Goal: Information Seeking & Learning: Learn about a topic

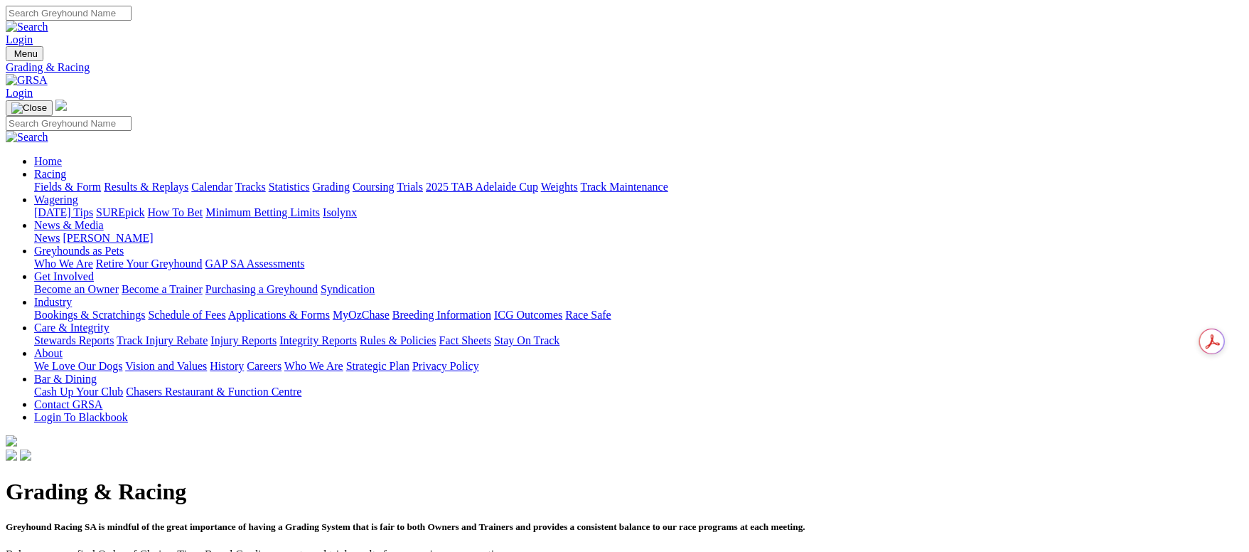
click at [101, 181] on link "Fields & Form" at bounding box center [67, 187] width 67 height 12
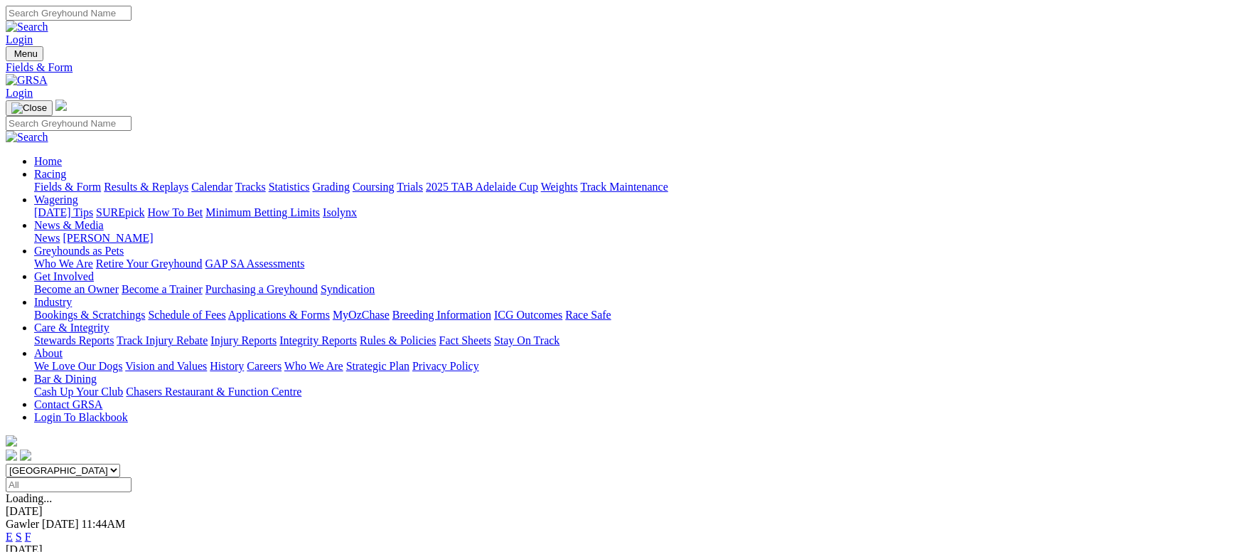
click at [31, 530] on link "F" at bounding box center [28, 536] width 6 height 12
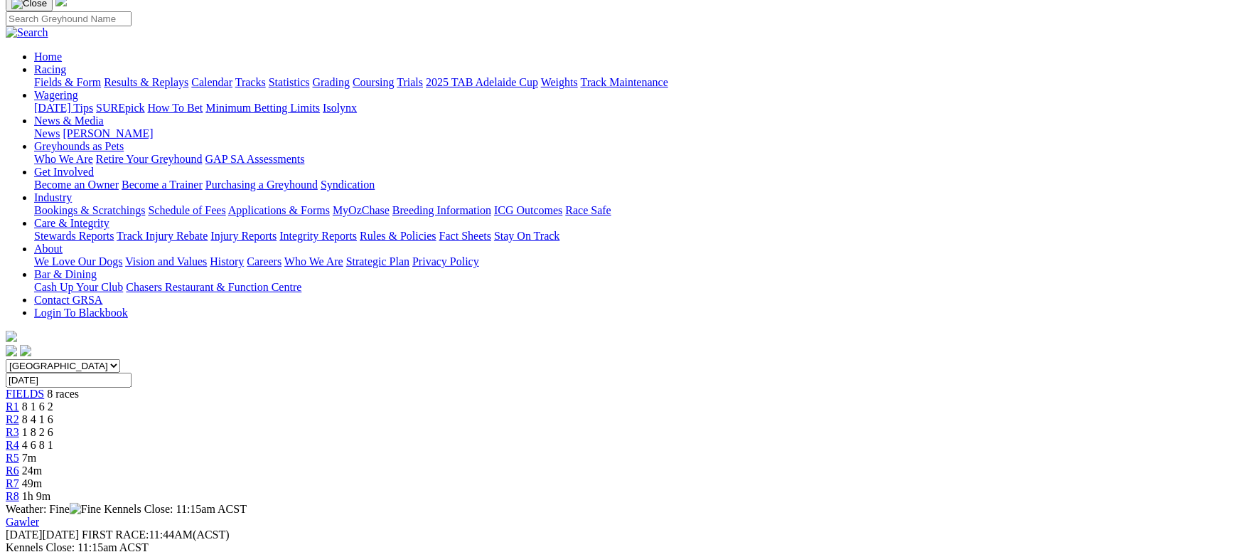
scroll to position [213, 0]
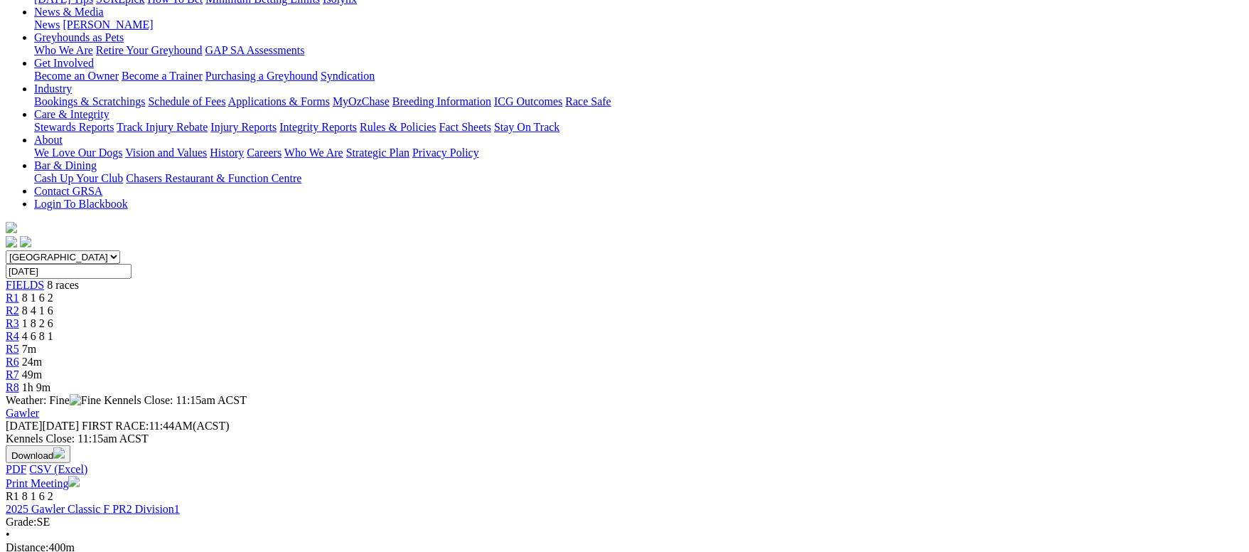
click at [180, 503] on link "2025 Gawler Classic F PR2 Division1" at bounding box center [93, 509] width 174 height 12
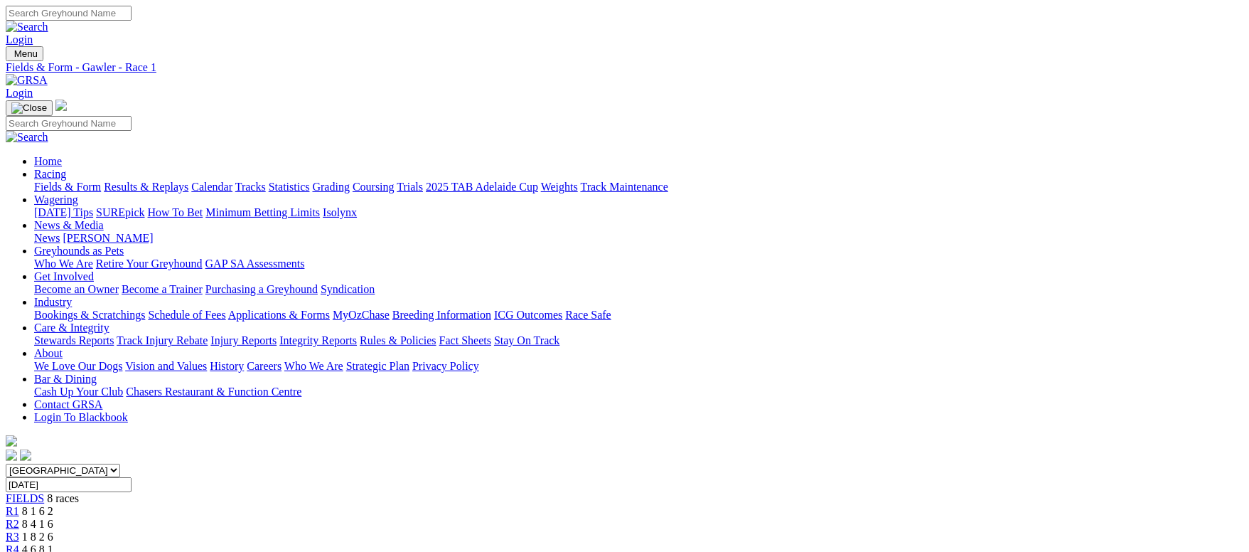
scroll to position [107, 0]
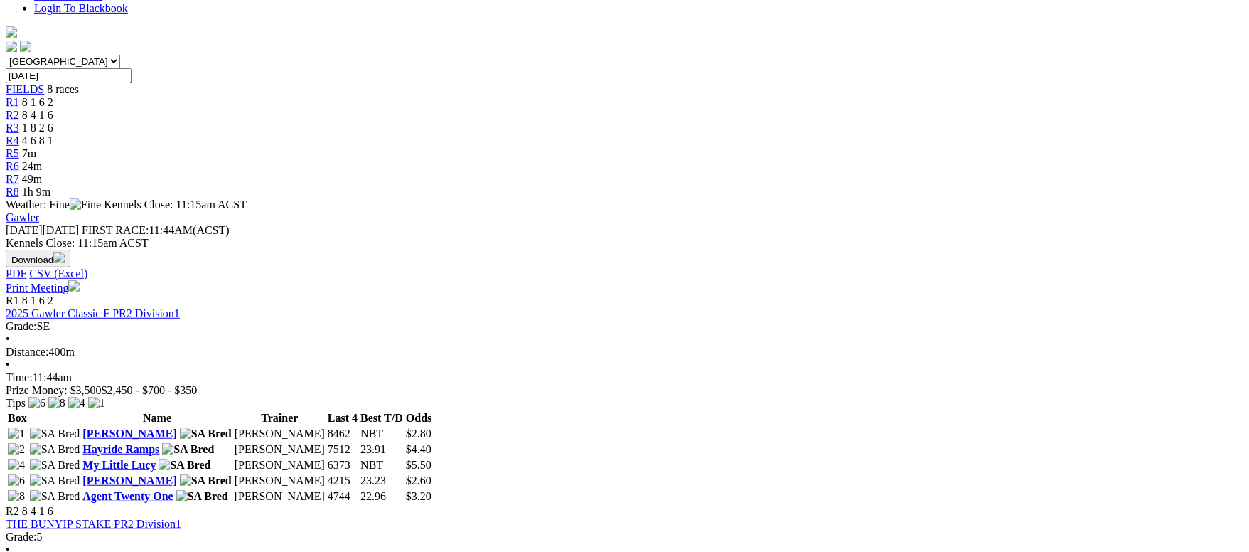
scroll to position [427, 0]
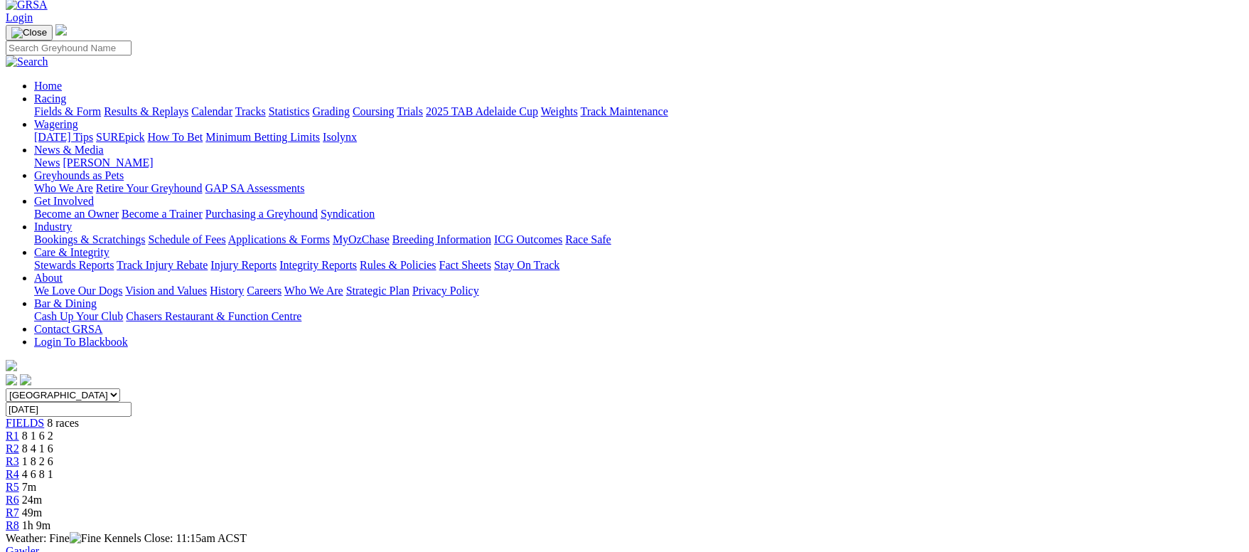
scroll to position [107, 0]
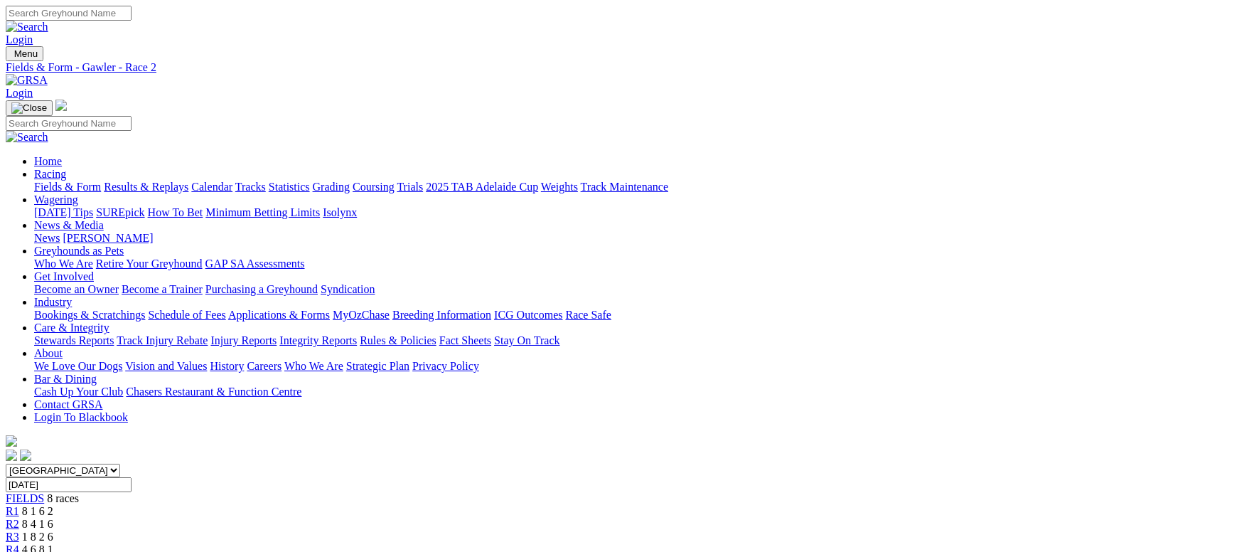
scroll to position [107, 0]
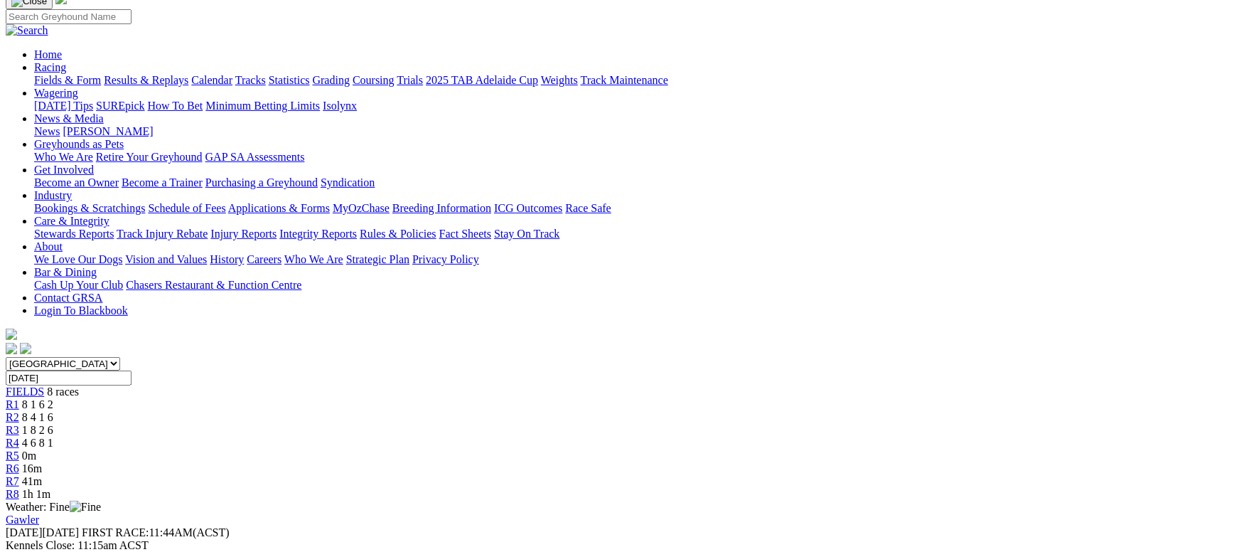
click at [527, 424] on div "R3 1 8 2 6" at bounding box center [625, 430] width 1238 height 13
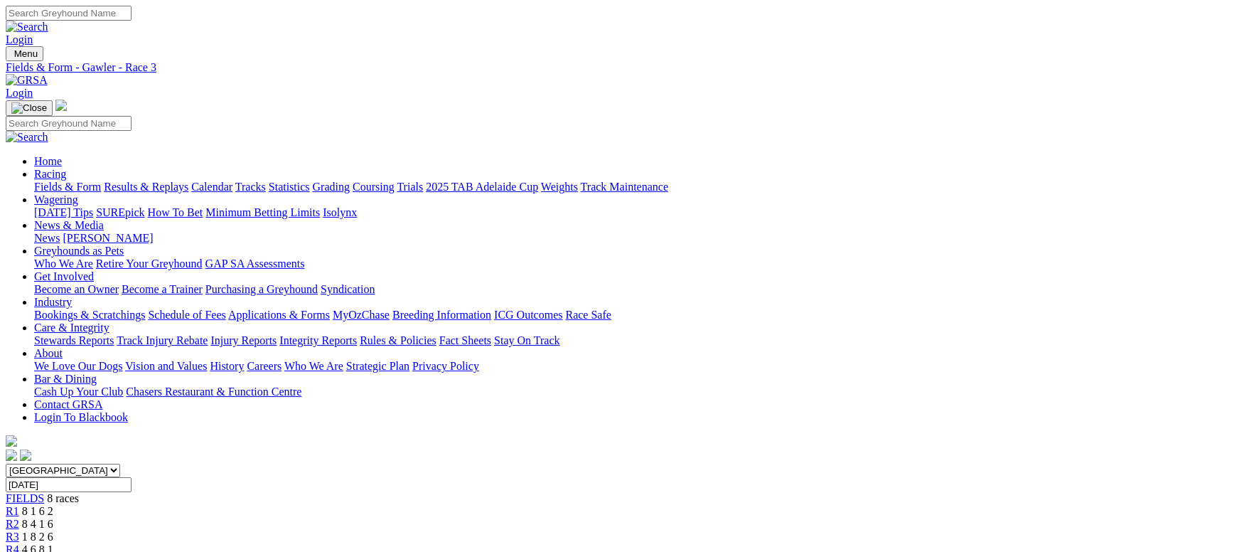
scroll to position [107, 0]
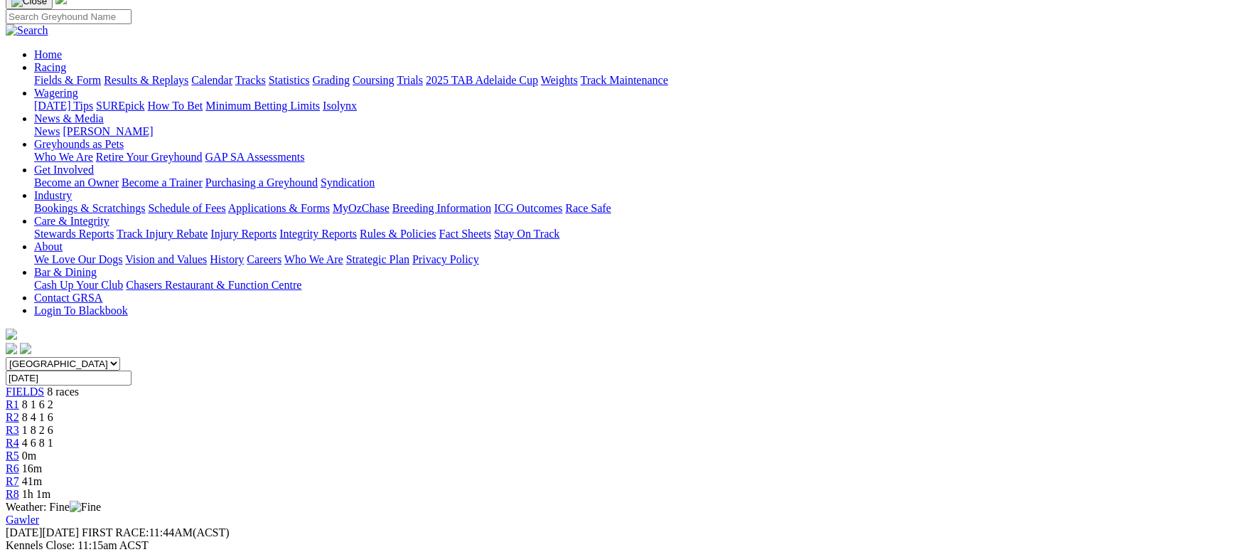
click at [638, 437] on div "R4 4 6 8 1" at bounding box center [625, 443] width 1238 height 13
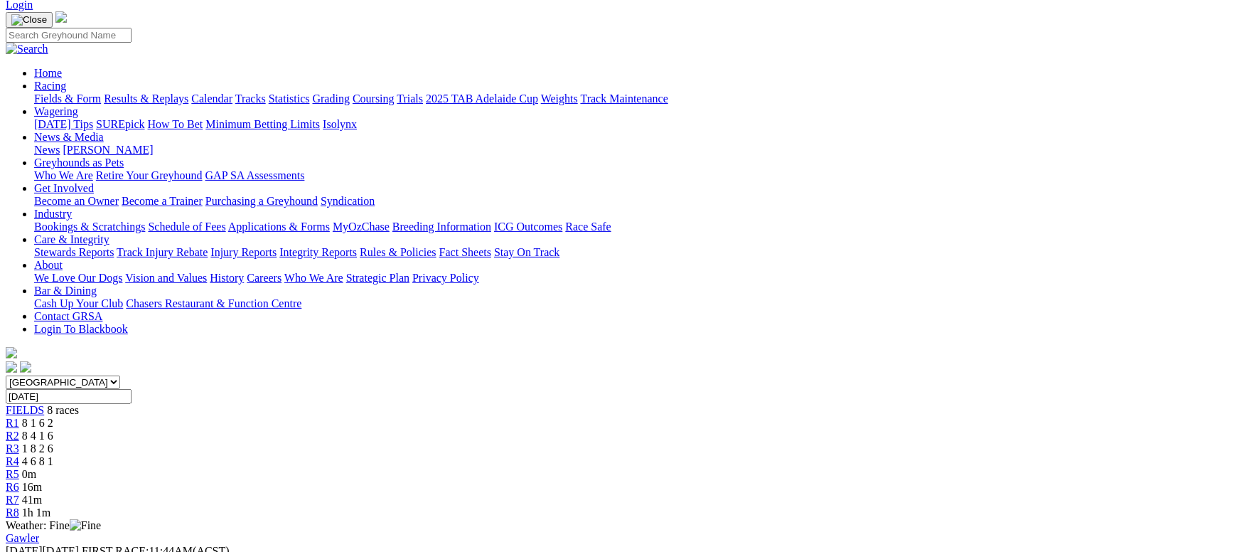
scroll to position [107, 0]
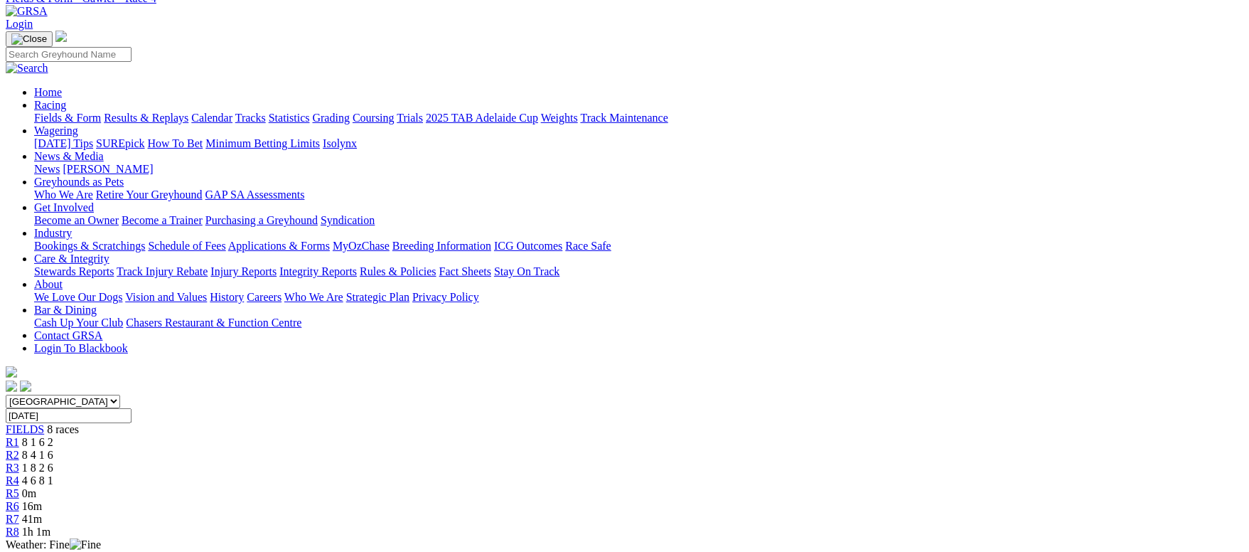
scroll to position [0, 0]
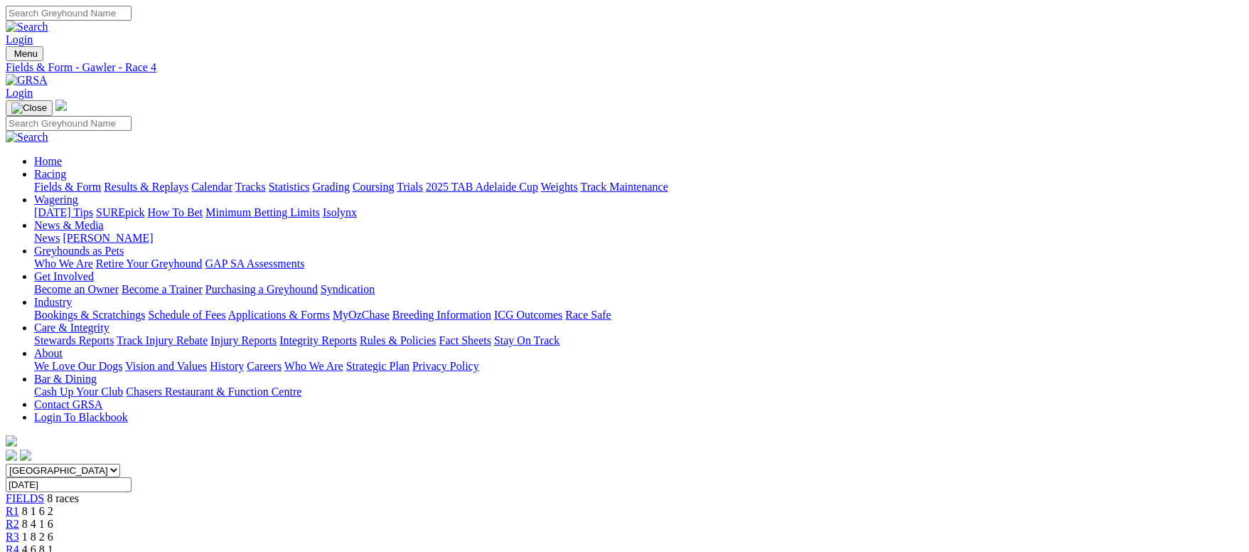
click at [720, 551] on div "R5 0m" at bounding box center [625, 562] width 1238 height 13
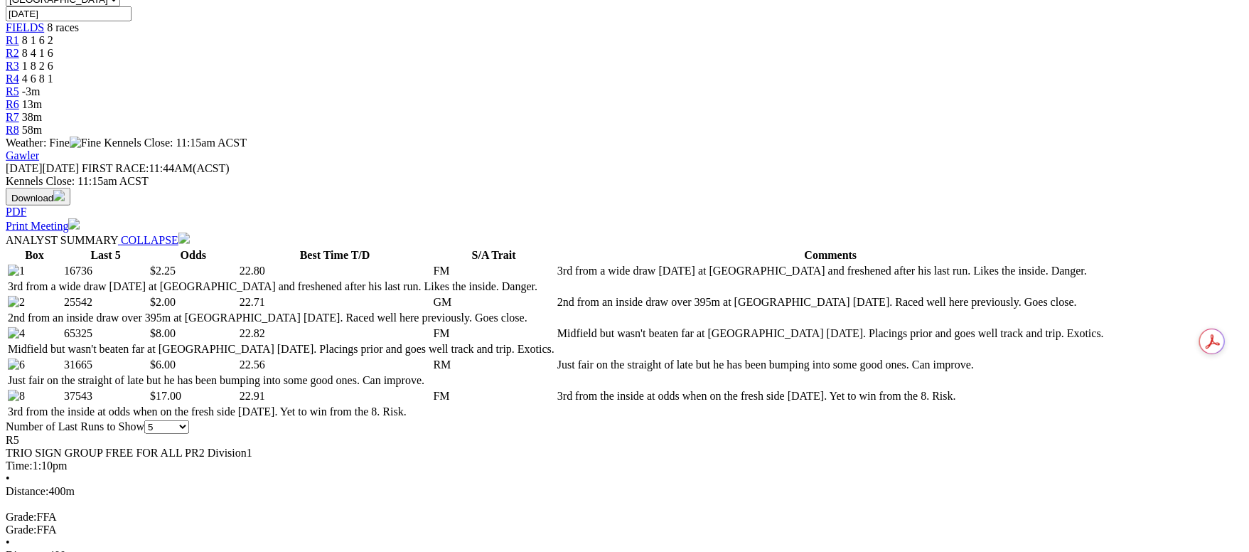
scroll to position [639, 0]
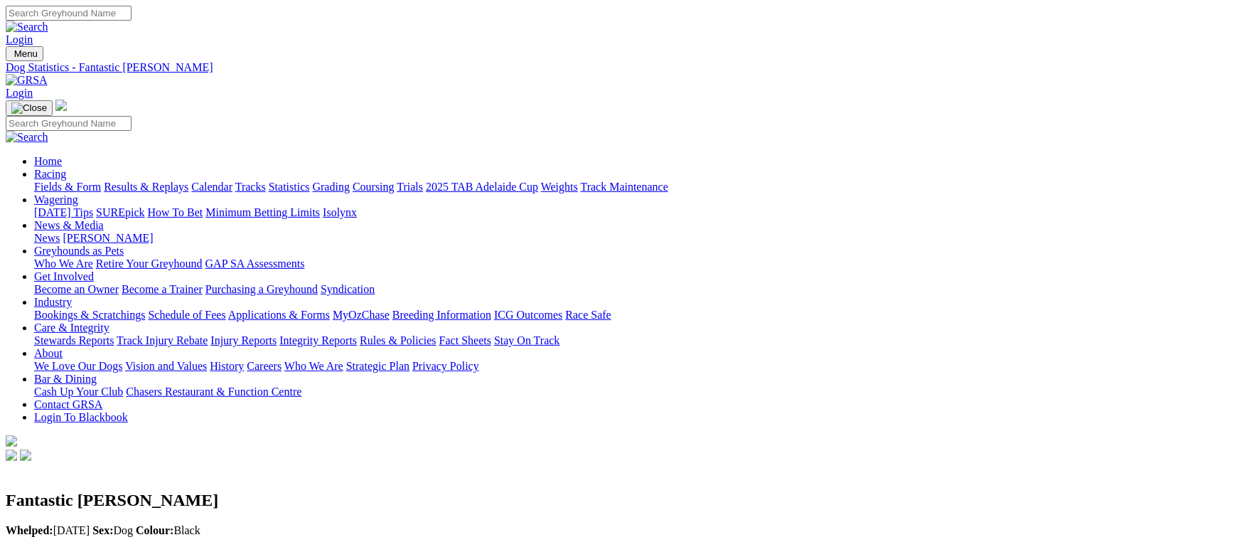
click at [97, 181] on link "Fields & Form" at bounding box center [67, 187] width 67 height 12
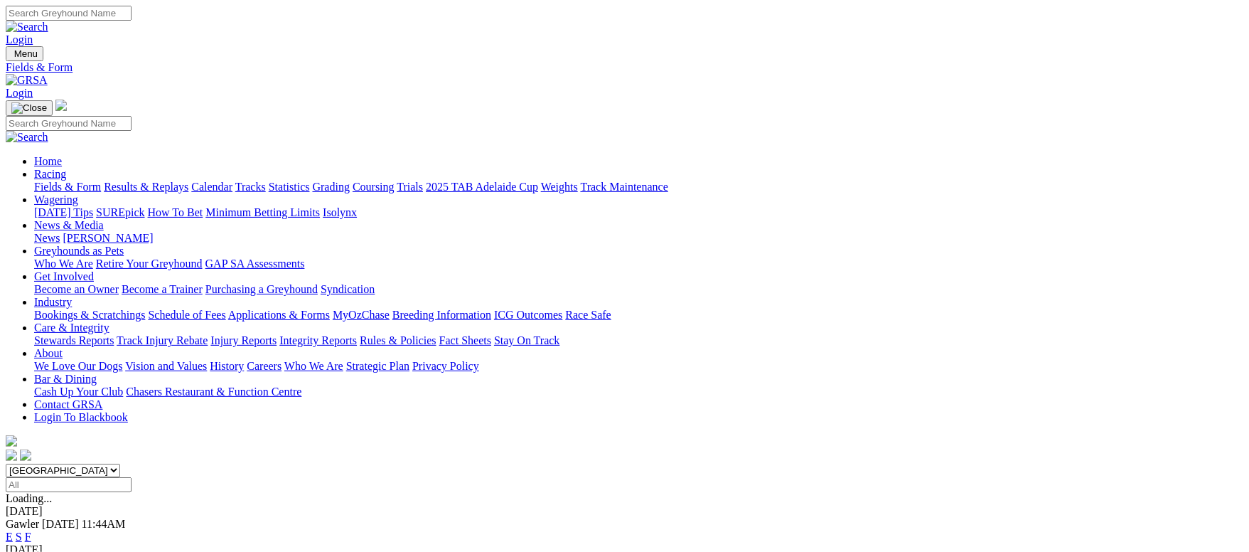
click at [101, 181] on link "Fields & Form" at bounding box center [67, 187] width 67 height 12
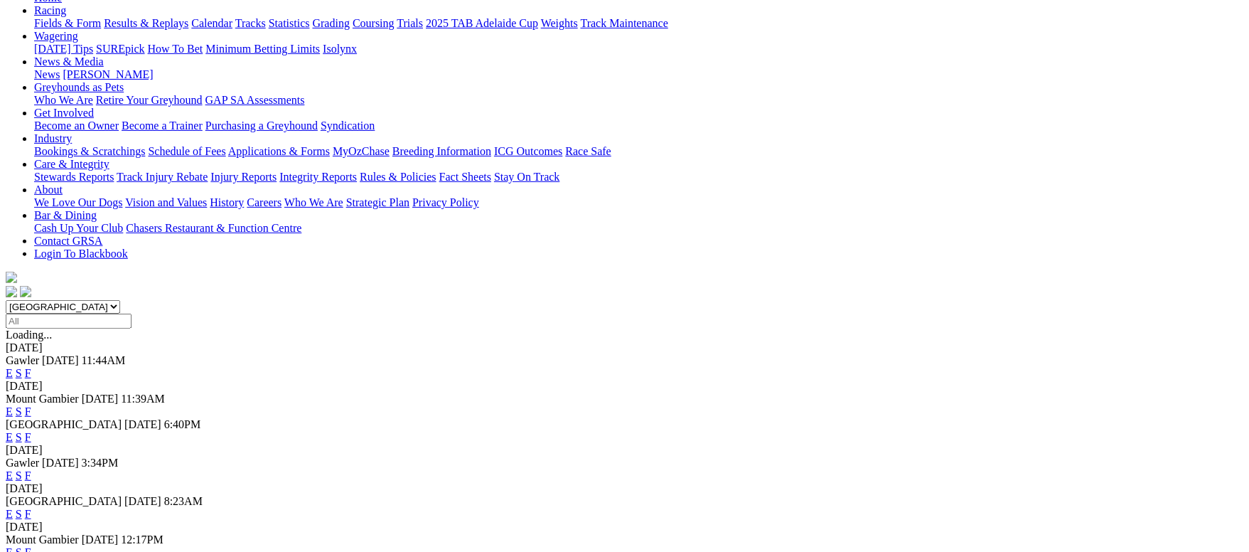
scroll to position [213, 0]
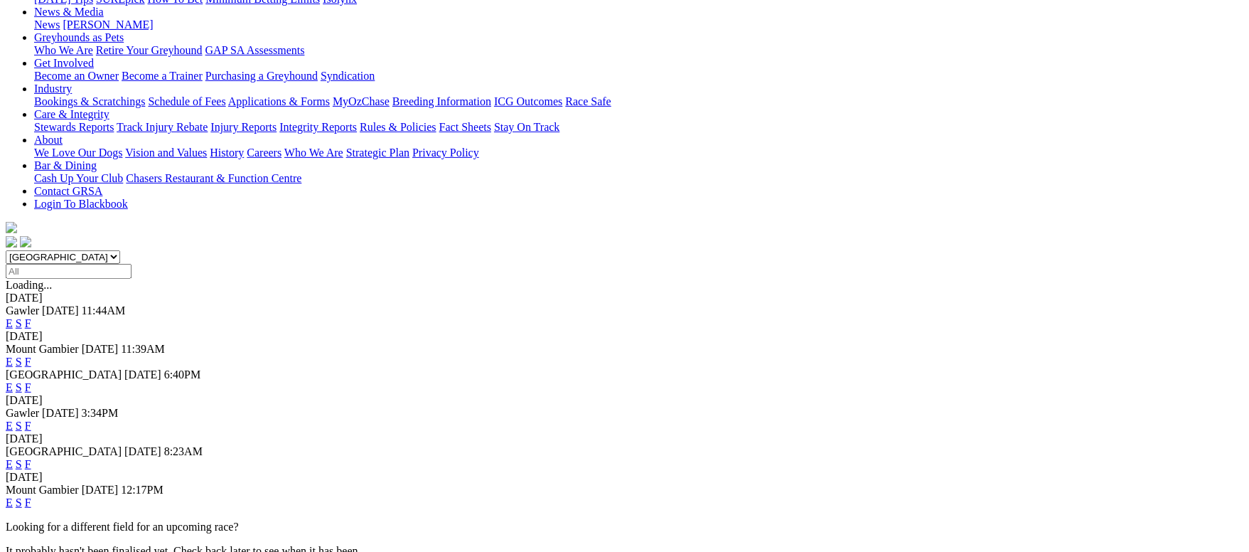
click at [31, 381] on link "F" at bounding box center [28, 387] width 6 height 12
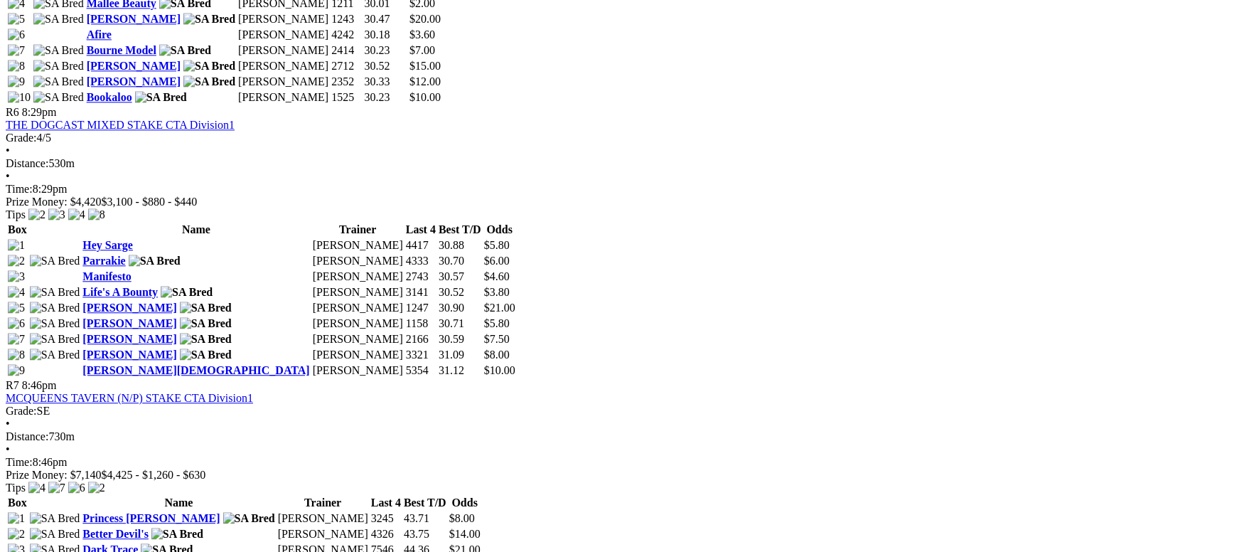
scroll to position [2026, 0]
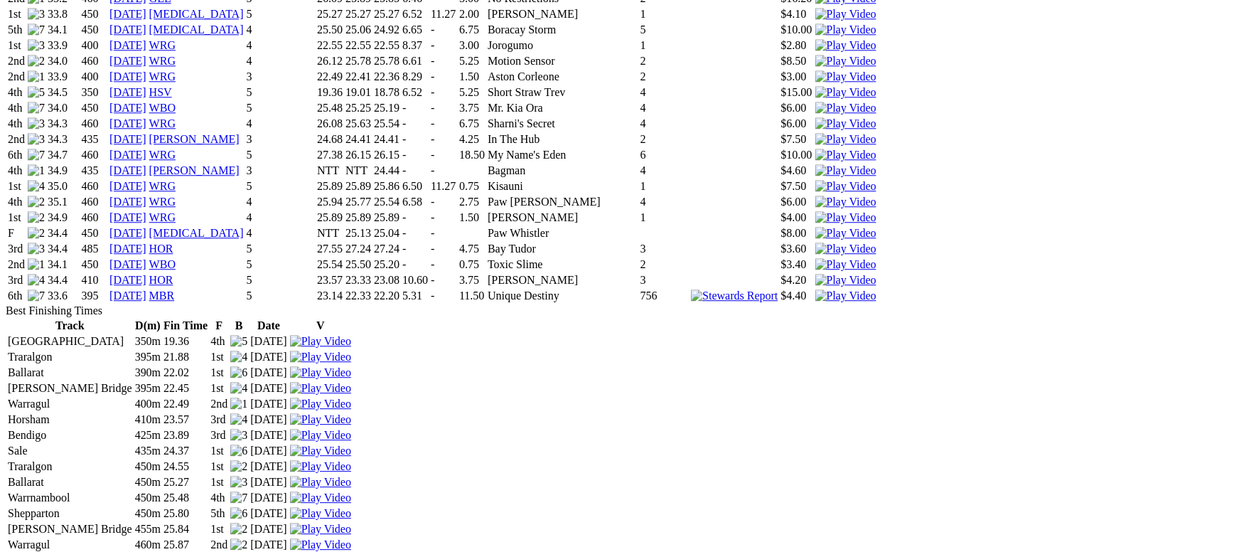
scroll to position [2133, 0]
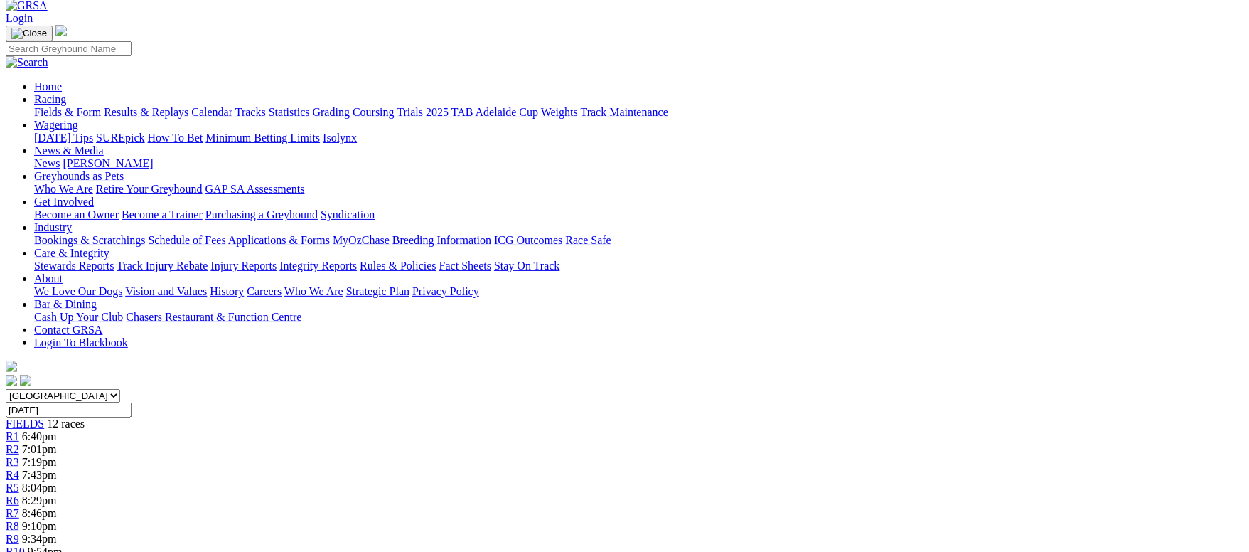
scroll to position [107, 0]
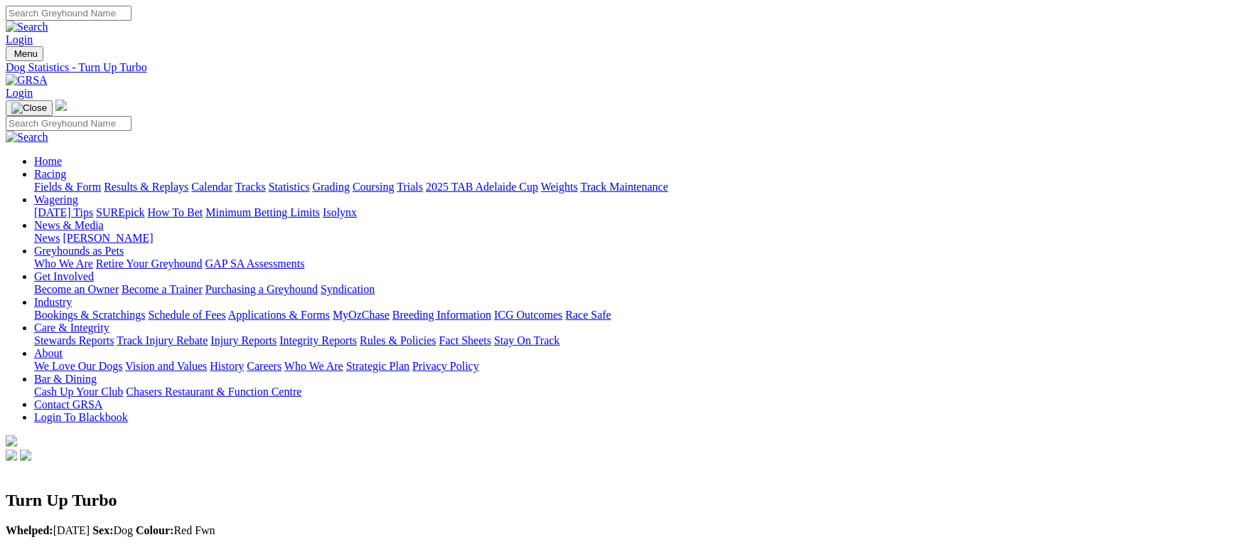
scroll to position [107, 0]
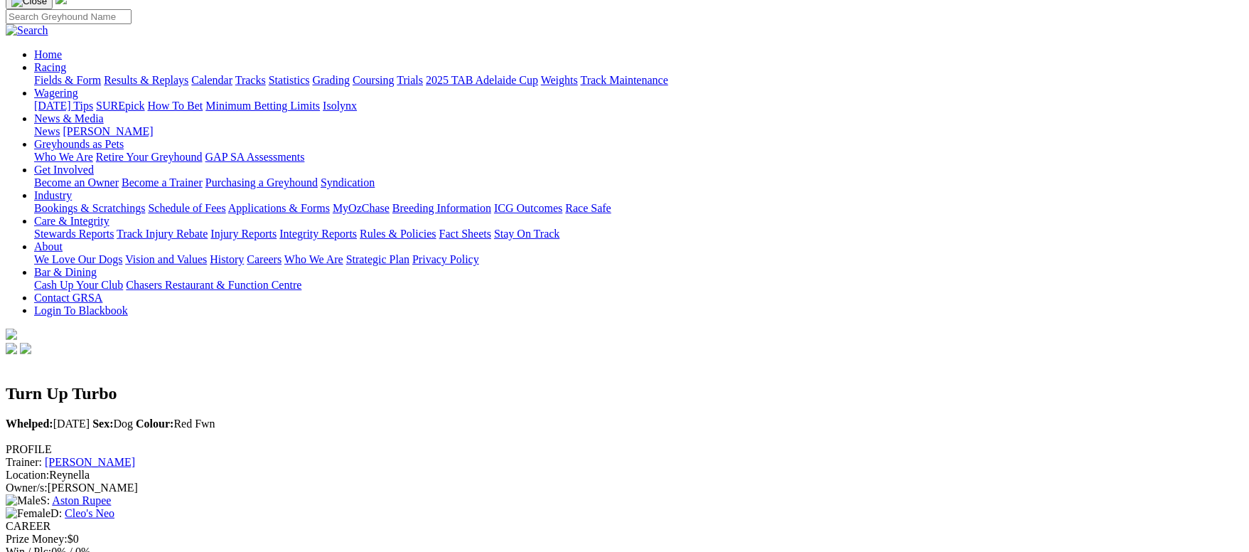
click at [114, 507] on link "Cleo's Neo" at bounding box center [90, 513] width 50 height 12
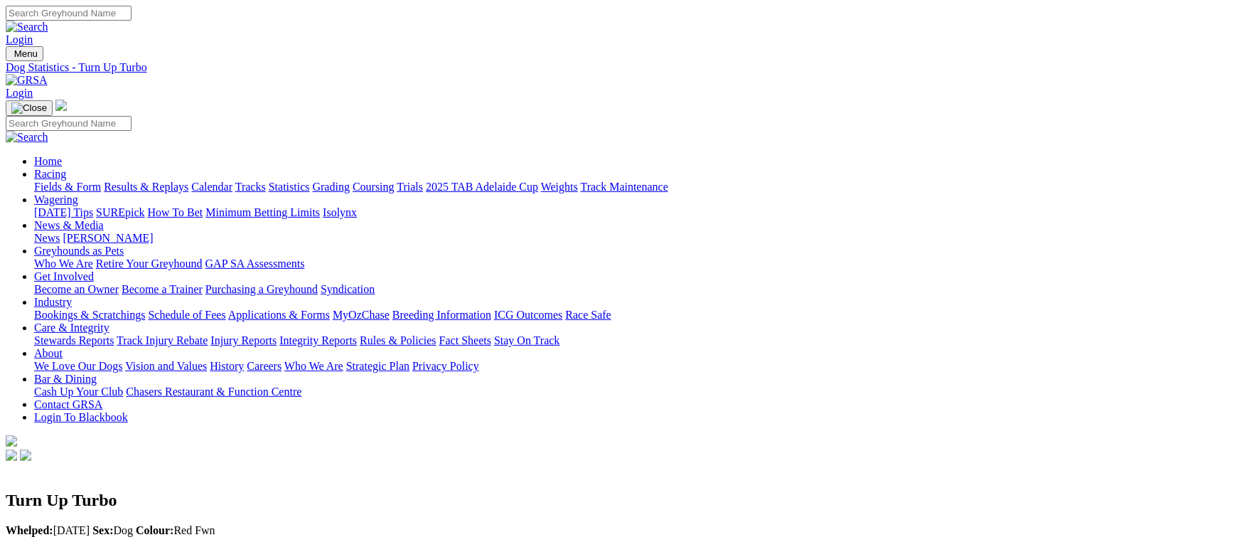
click at [101, 181] on link "Fields & Form" at bounding box center [67, 187] width 67 height 12
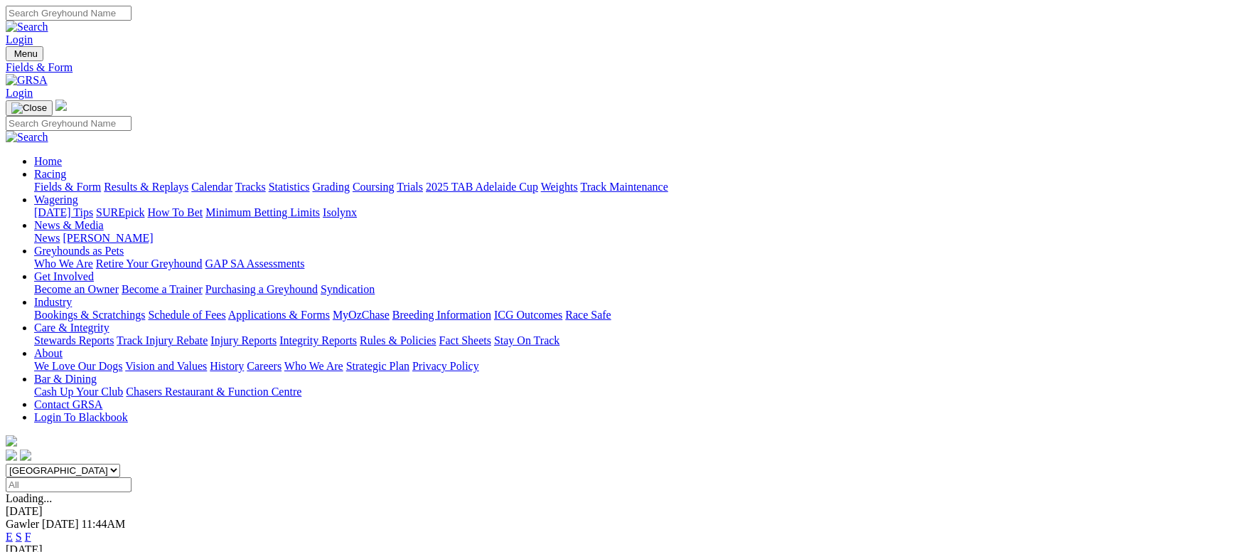
drag, startPoint x: 107, startPoint y: 95, endPoint x: 244, endPoint y: 12, distance: 159.5
click at [101, 181] on link "Fields & Form" at bounding box center [67, 187] width 67 height 12
click at [232, 181] on link "Calendar" at bounding box center [211, 187] width 41 height 12
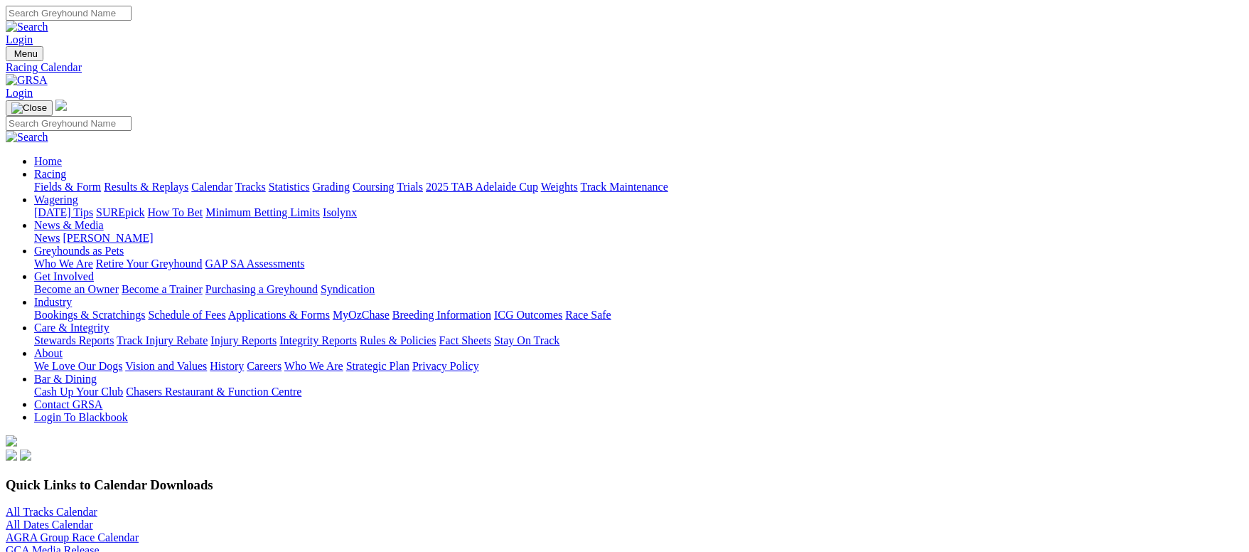
click at [350, 181] on link "Grading" at bounding box center [331, 187] width 37 height 12
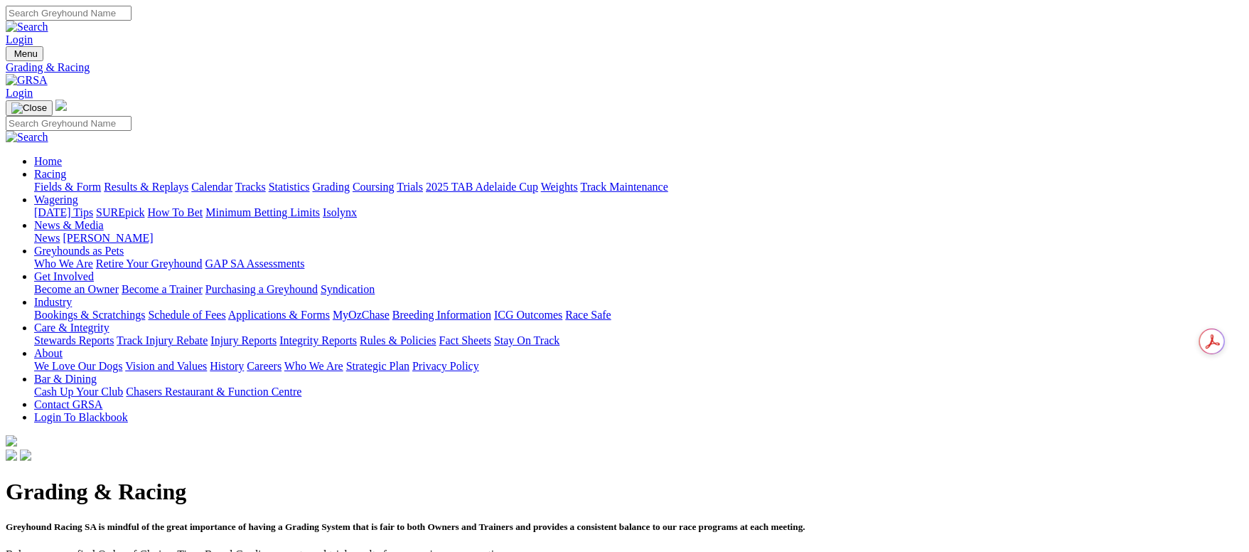
click at [104, 219] on link "News & Media" at bounding box center [69, 225] width 70 height 12
click at [78, 193] on link "Wagering" at bounding box center [56, 199] width 44 height 12
click at [104, 219] on link "News & Media" at bounding box center [69, 225] width 70 height 12
click at [78, 193] on link "Wagering" at bounding box center [56, 199] width 44 height 12
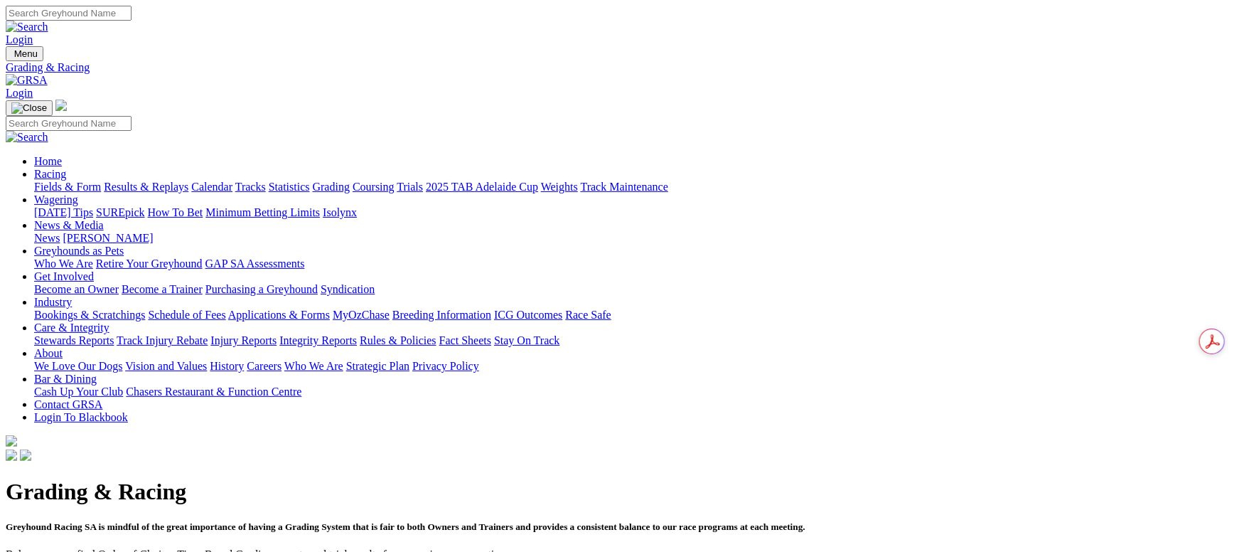
click at [104, 219] on link "News & Media" at bounding box center [69, 225] width 70 height 12
click at [66, 168] on link "Racing" at bounding box center [50, 174] width 32 height 12
click at [104, 219] on link "News & Media" at bounding box center [69, 225] width 70 height 12
click at [124, 245] on link "Greyhounds as Pets" at bounding box center [79, 251] width 90 height 12
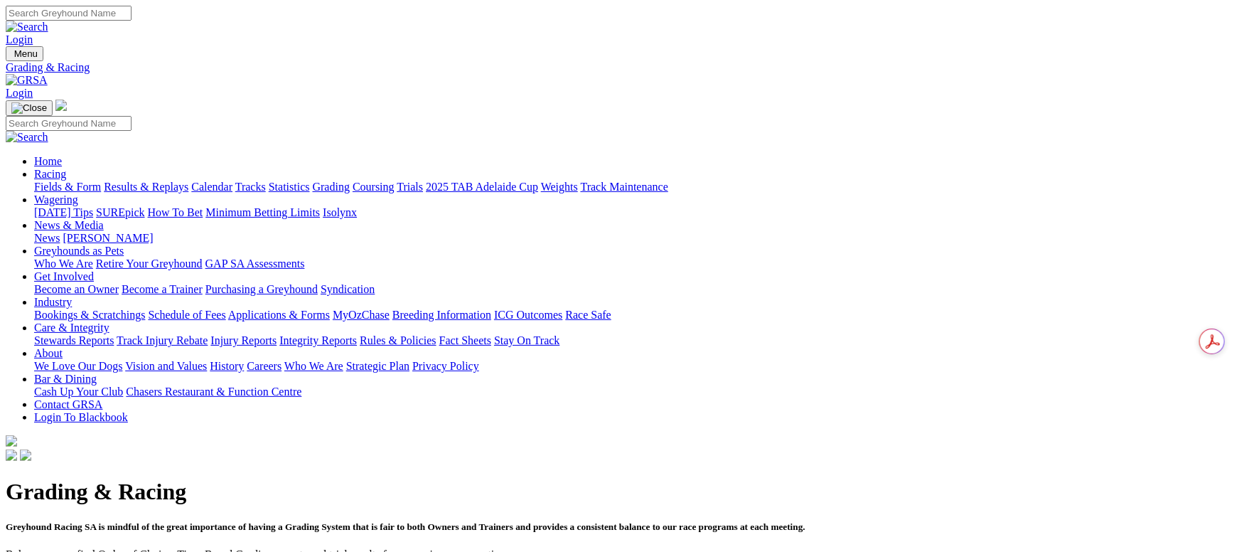
click at [124, 245] on link "Greyhounds as Pets" at bounding box center [79, 251] width 90 height 12
click at [104, 219] on link "News & Media" at bounding box center [69, 225] width 70 height 12
click at [78, 193] on link "Wagering" at bounding box center [56, 199] width 44 height 12
click at [153, 232] on link "[PERSON_NAME]" at bounding box center [108, 238] width 90 height 12
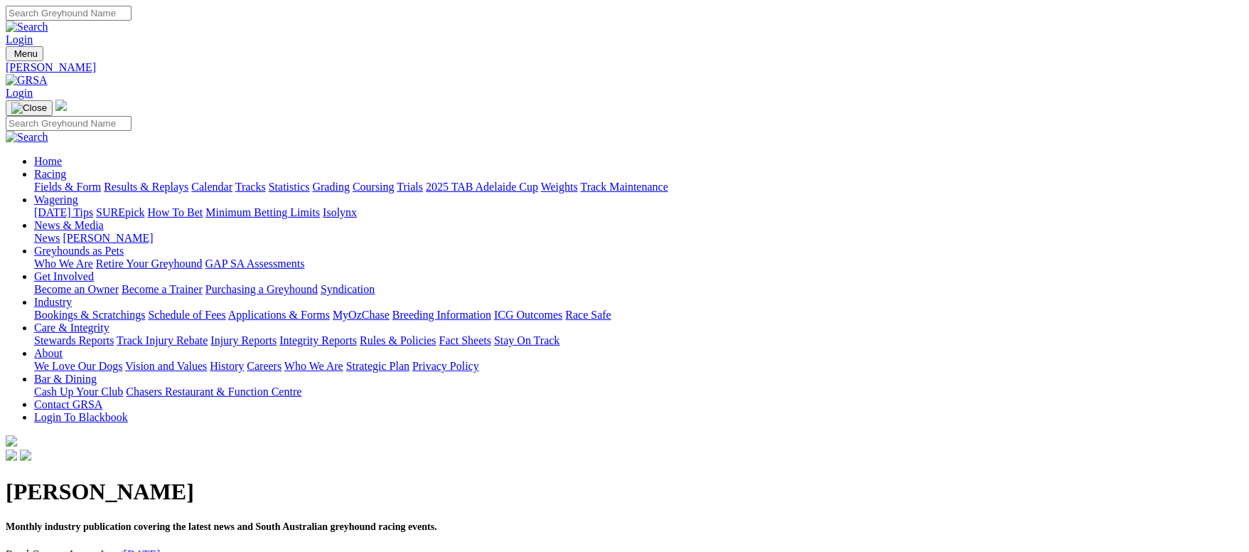
click at [66, 168] on link "Racing" at bounding box center [50, 174] width 32 height 12
click at [232, 181] on link "Calendar" at bounding box center [211, 187] width 41 height 12
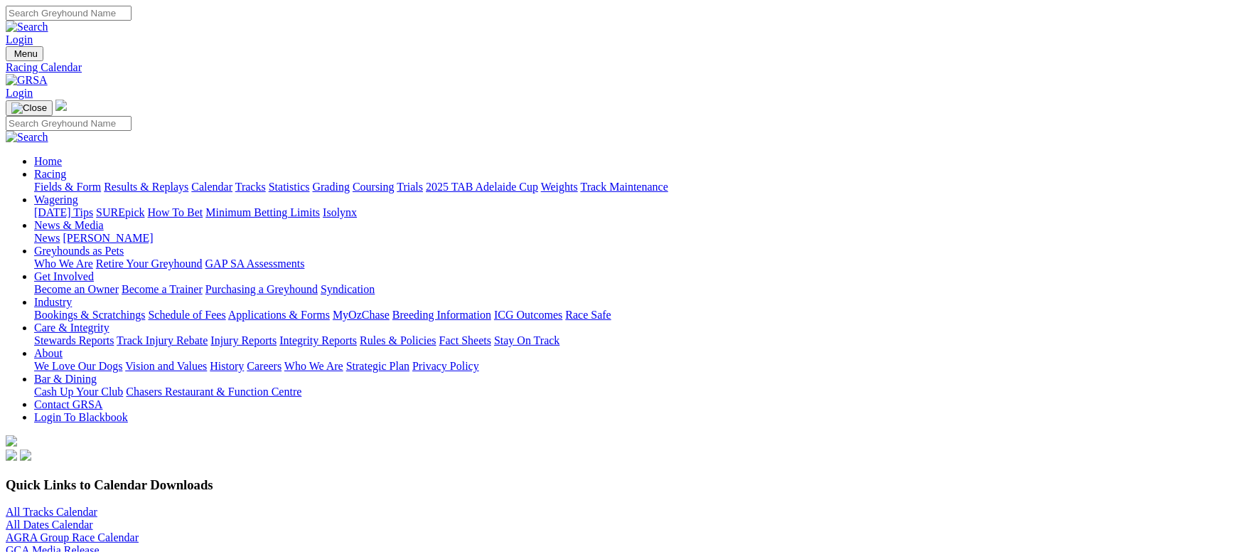
drag, startPoint x: 215, startPoint y: 228, endPoint x: 218, endPoint y: 210, distance: 18.0
click at [97, 505] on link "All Tracks Calendar" at bounding box center [52, 511] width 92 height 12
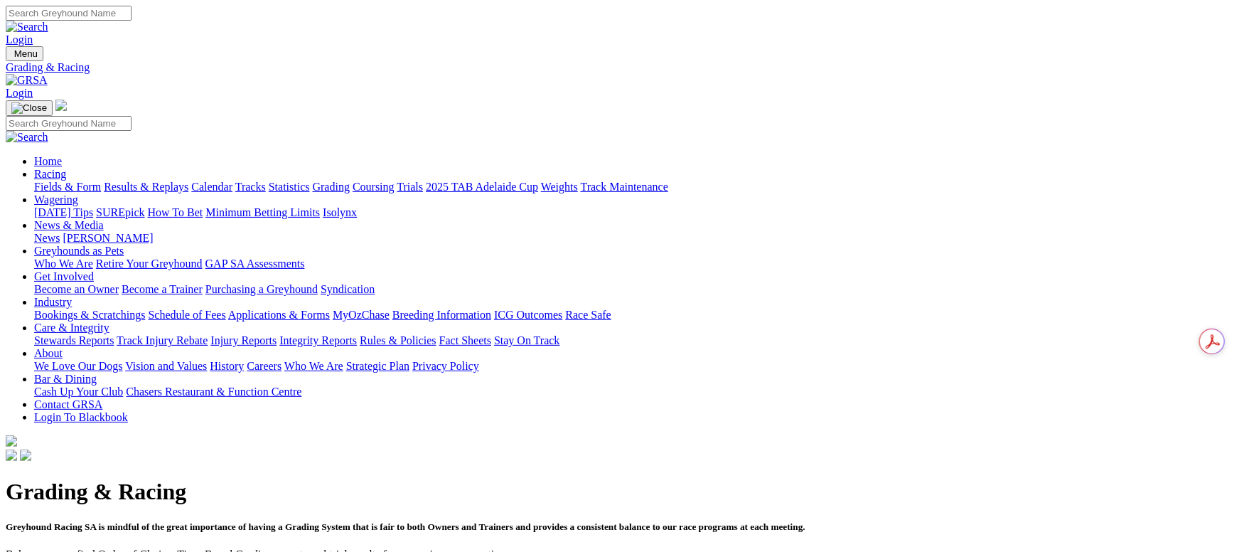
click at [101, 181] on link "Fields & Form" at bounding box center [67, 187] width 67 height 12
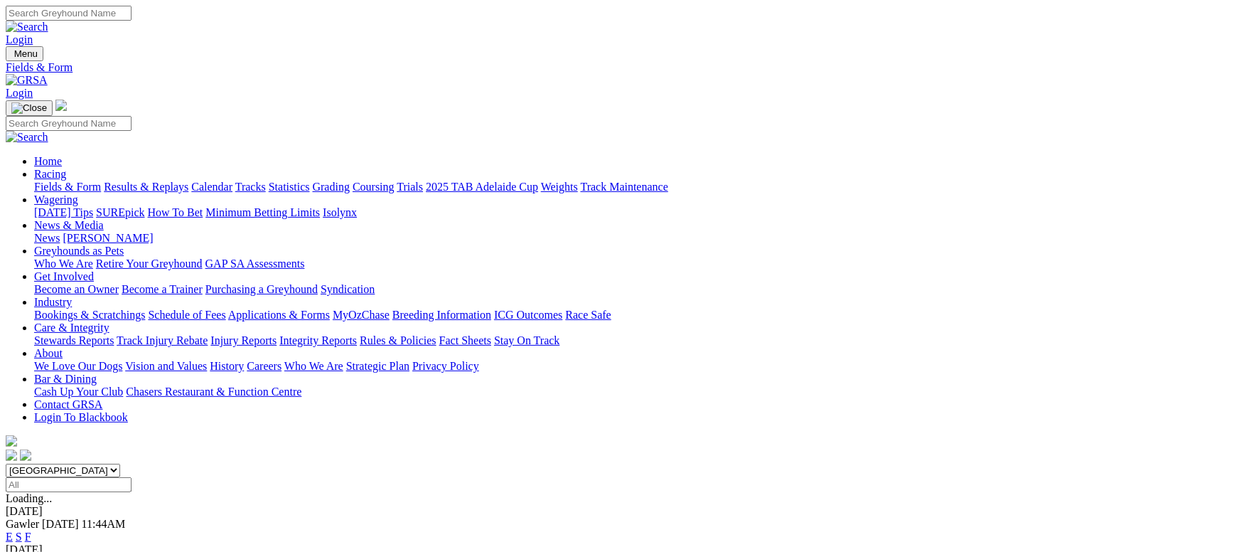
click at [31, 530] on link "F" at bounding box center [28, 536] width 6 height 12
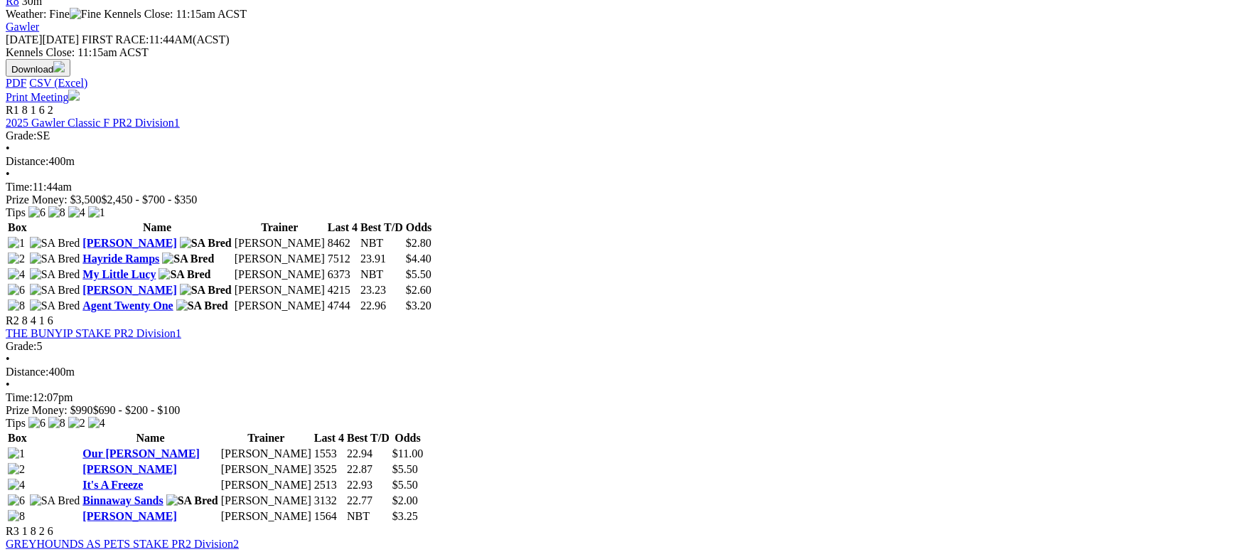
scroll to position [639, 0]
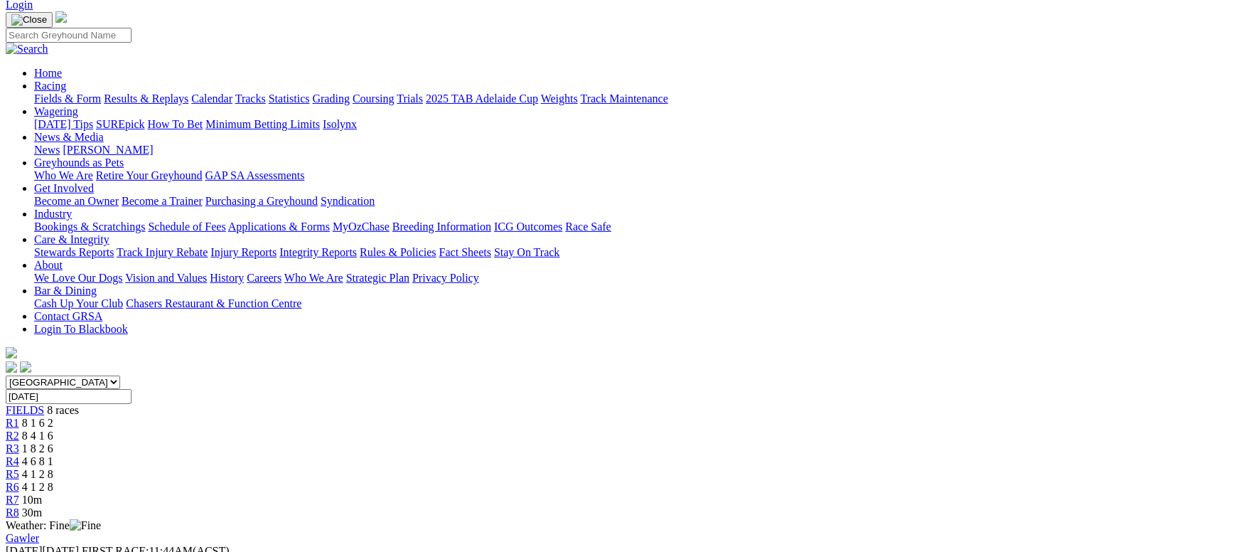
scroll to position [107, 0]
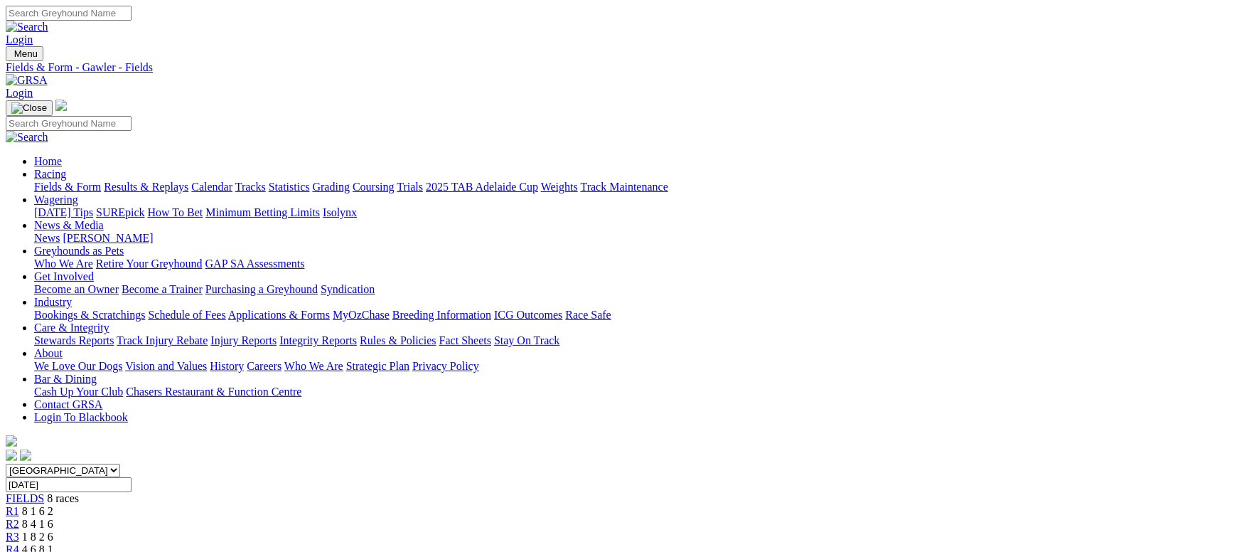
click at [87, 181] on link "Fields & Form" at bounding box center [67, 187] width 67 height 12
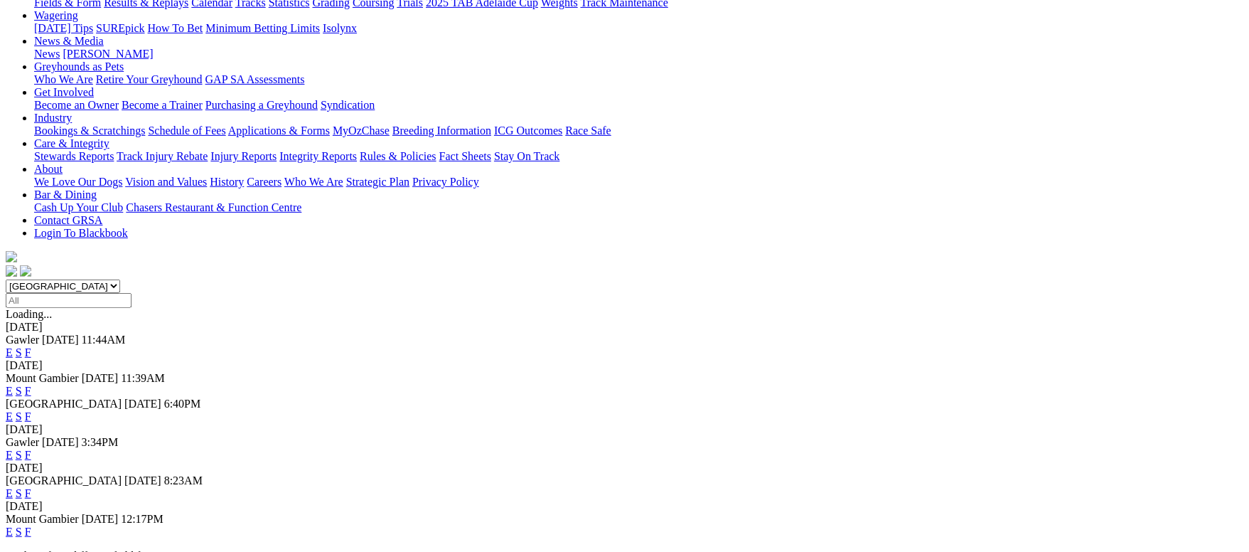
scroll to position [213, 0]
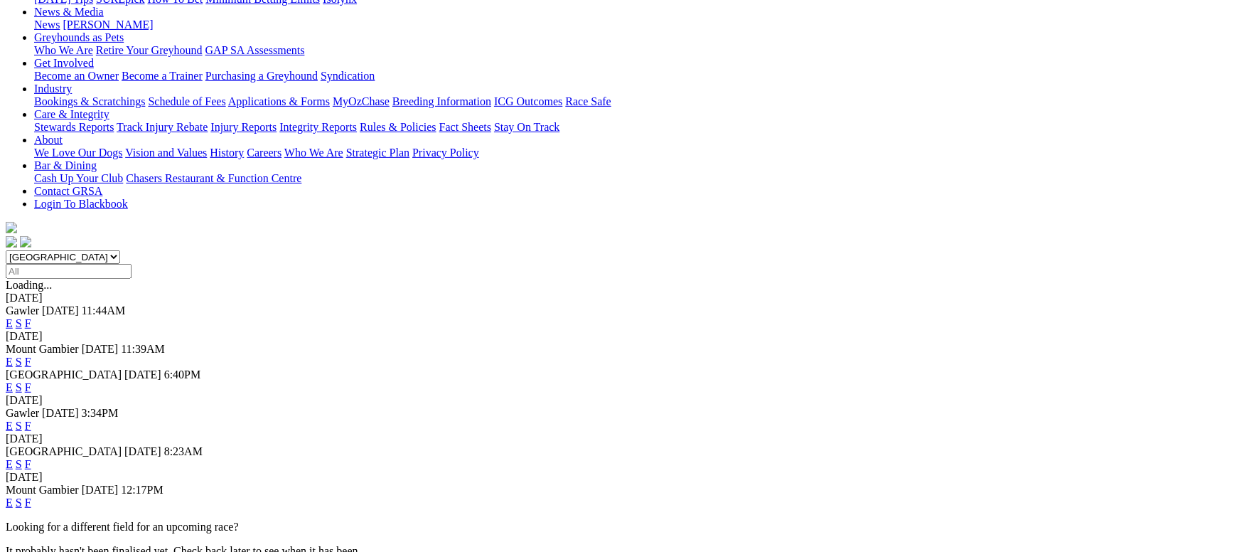
click at [31, 458] on link "F" at bounding box center [28, 464] width 6 height 12
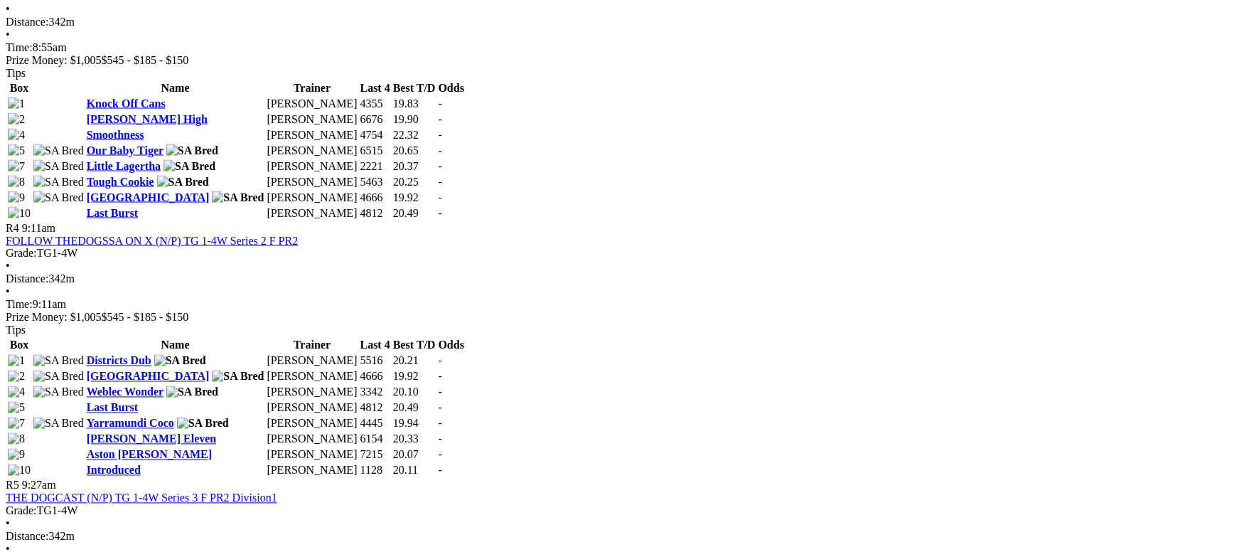
scroll to position [1600, 0]
